Goal: Obtain resource: Obtain resource

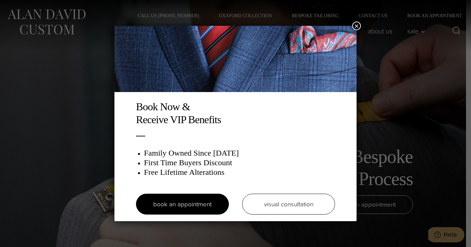
click at [359, 25] on button "×" at bounding box center [356, 26] width 9 height 9
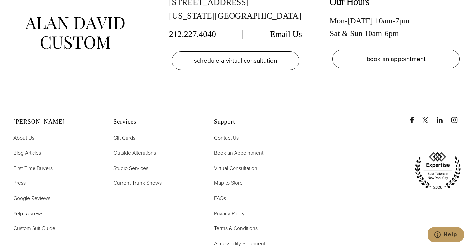
scroll to position [2106, 0]
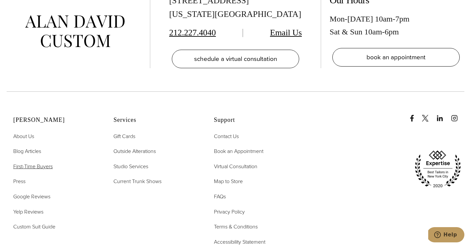
click at [45, 163] on span "First-Time Buyers" at bounding box center [32, 167] width 39 height 8
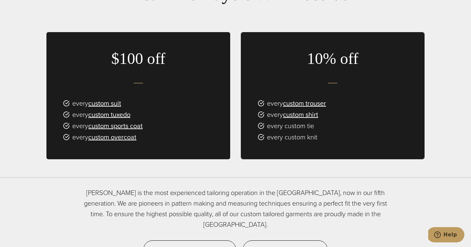
scroll to position [401, 0]
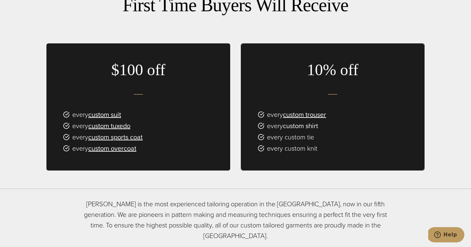
click at [297, 121] on link "custom shirt" at bounding box center [300, 126] width 35 height 10
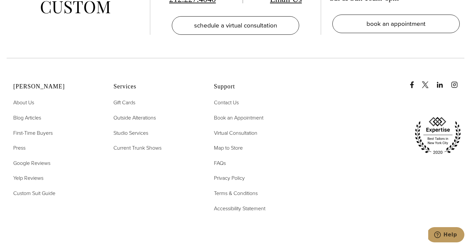
scroll to position [3739, 0]
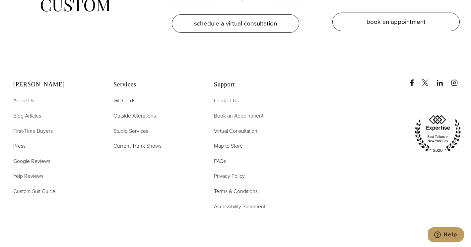
click at [140, 112] on span "Outside Alterations" at bounding box center [134, 116] width 42 height 8
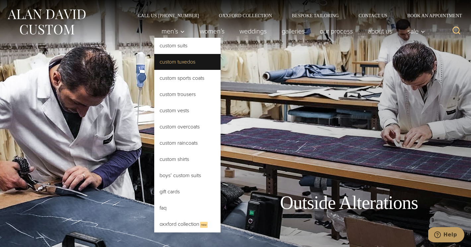
click at [178, 65] on link "Custom Tuxedos" at bounding box center [187, 62] width 66 height 16
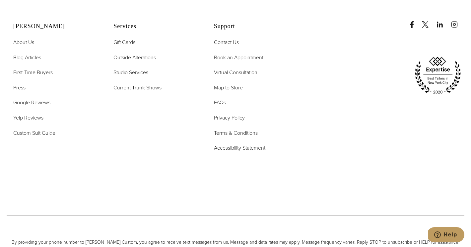
scroll to position [4013, 0]
click at [45, 131] on span "Custom Suit Guide" at bounding box center [34, 133] width 42 height 8
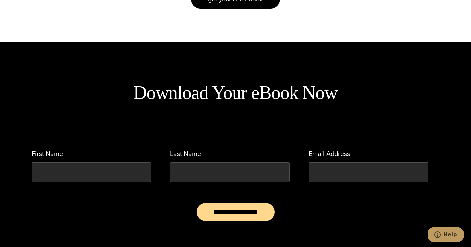
scroll to position [396, 0]
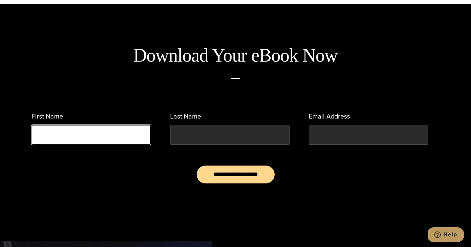
click at [100, 138] on input "First Name" at bounding box center [91, 135] width 119 height 20
type input "*"
type input "*****"
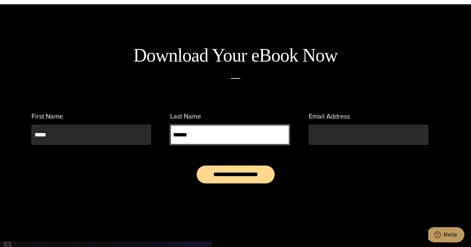
type input "******"
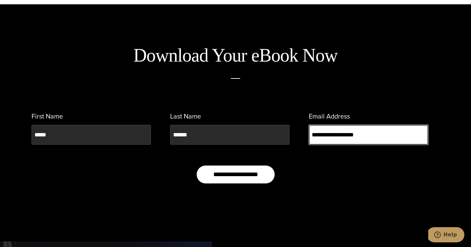
type input "**********"
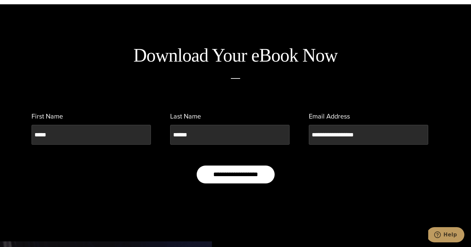
click at [238, 176] on input "**********" at bounding box center [235, 174] width 79 height 19
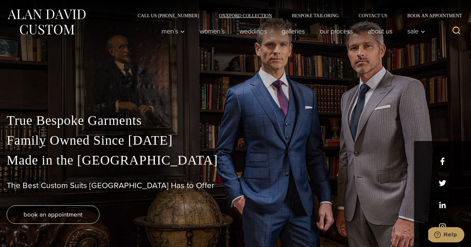
click at [258, 13] on link "Oxxford Collection" at bounding box center [245, 15] width 73 height 5
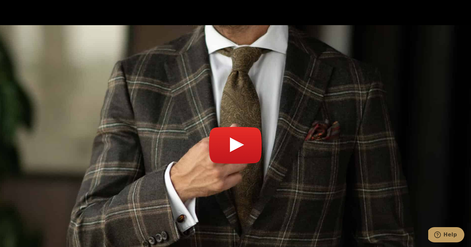
scroll to position [2327, 0]
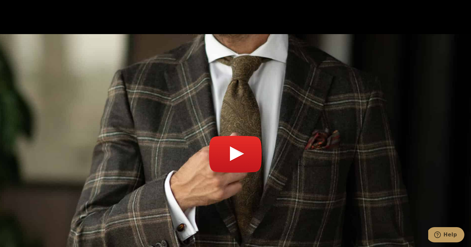
click at [238, 125] on link "Play video" at bounding box center [236, 157] width 458 height 231
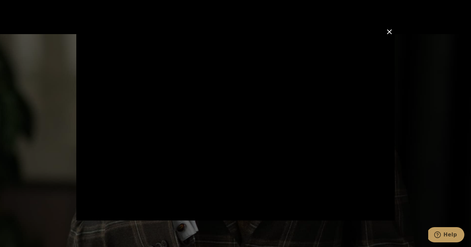
click at [389, 33] on button "Close Modal" at bounding box center [389, 32] width 8 height 8
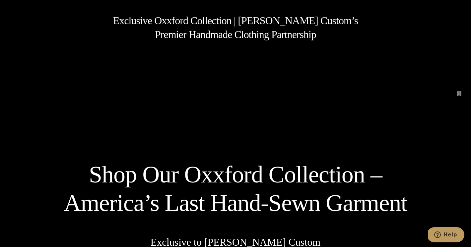
scroll to position [0, 0]
